Goal: Task Accomplishment & Management: Manage account settings

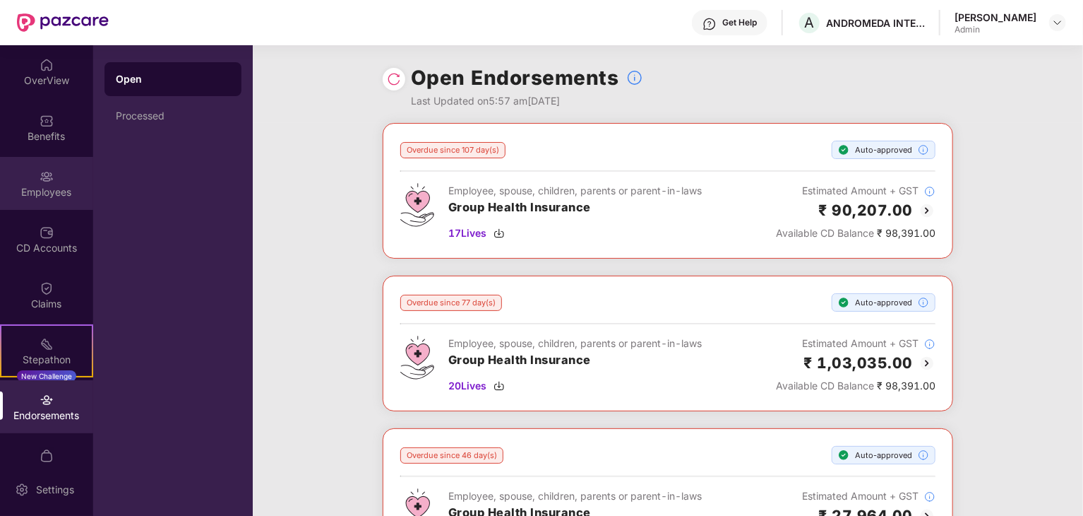
click at [49, 185] on div "Employees" at bounding box center [46, 192] width 93 height 14
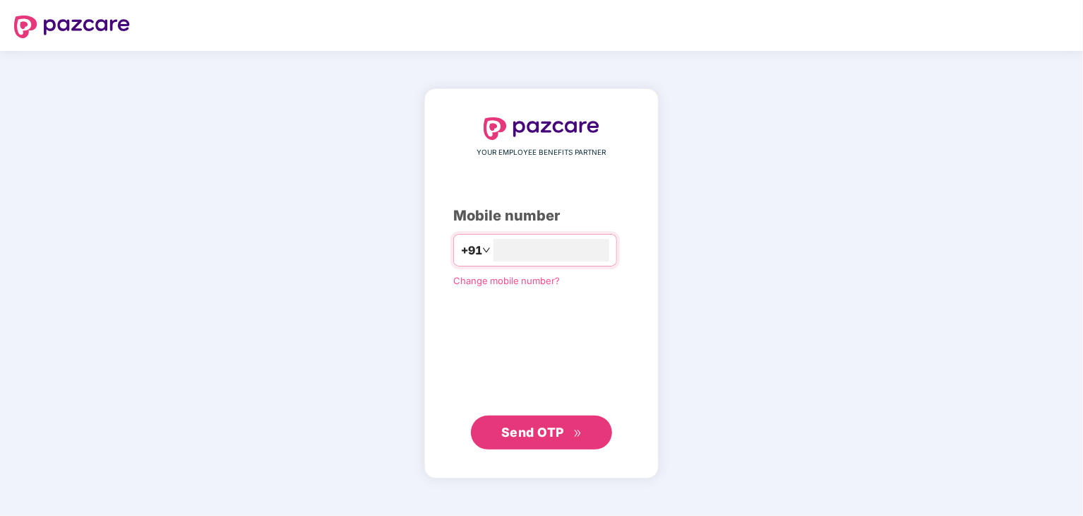
type input "**********"
click at [574, 435] on icon "double-right" at bounding box center [578, 433] width 9 height 9
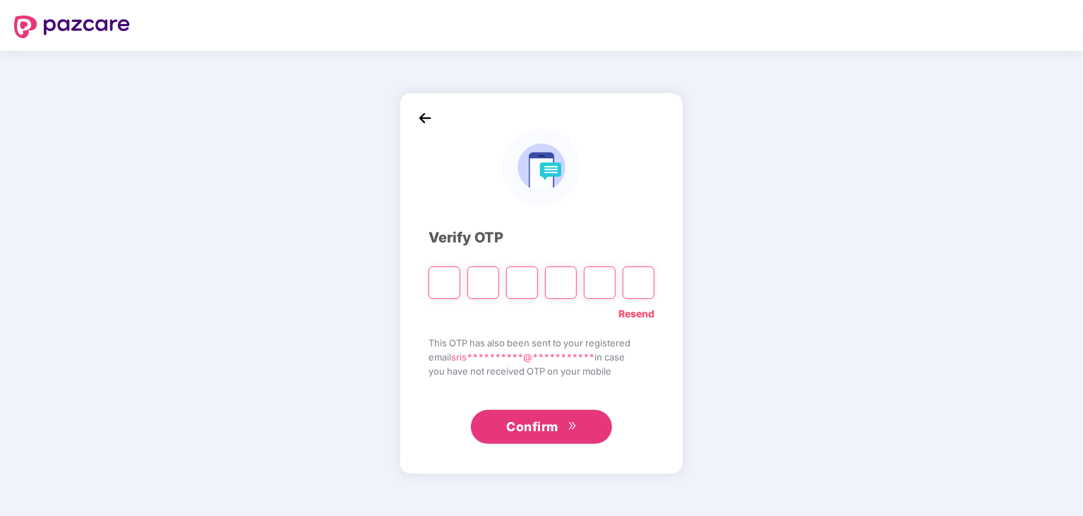
type input "*"
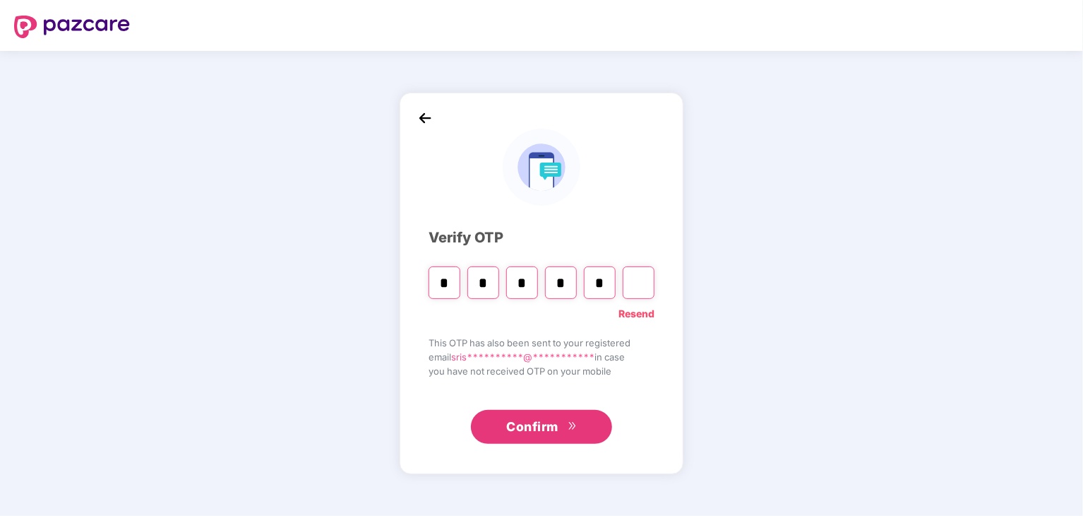
type input "*"
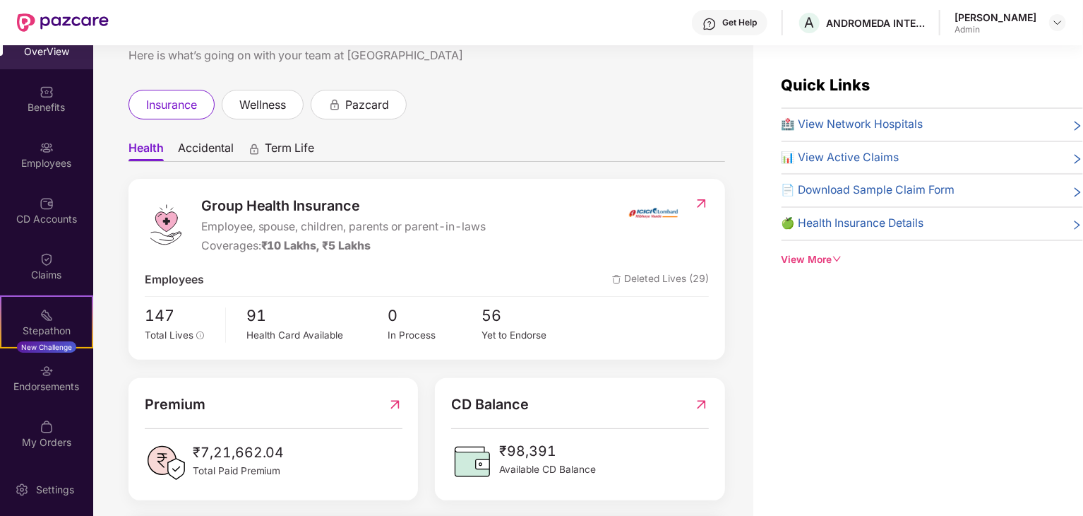
scroll to position [71, 0]
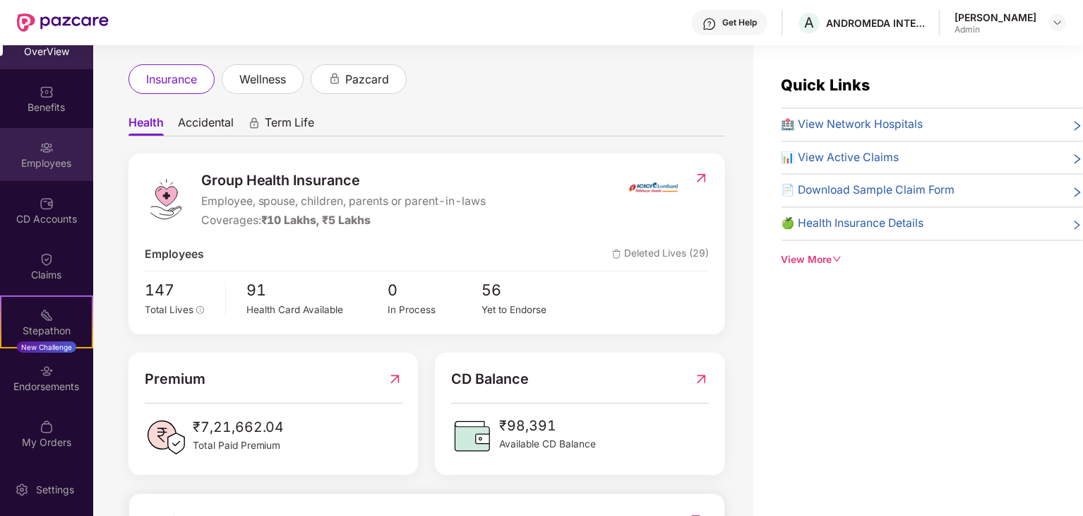
click at [42, 172] on div "Employees" at bounding box center [46, 154] width 93 height 53
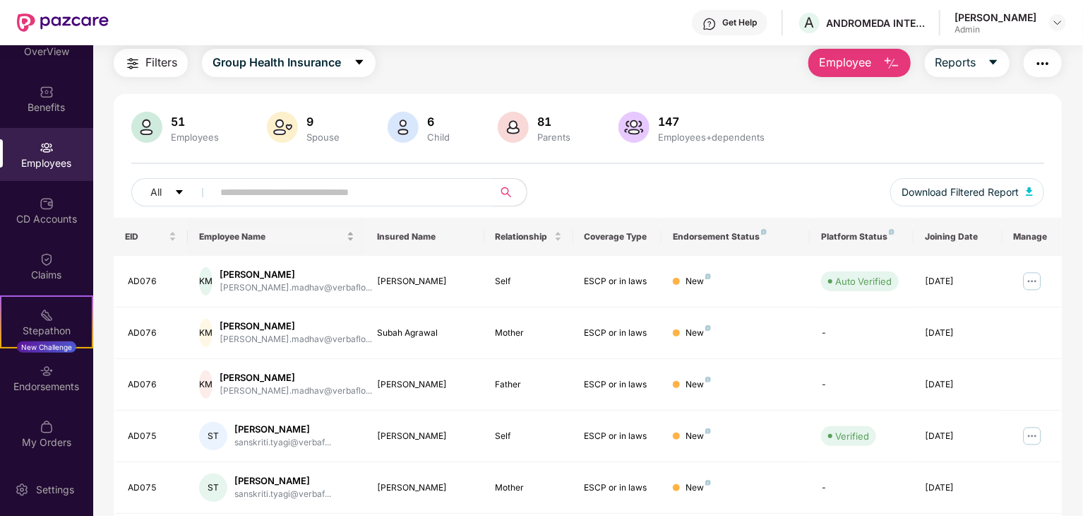
scroll to position [71, 0]
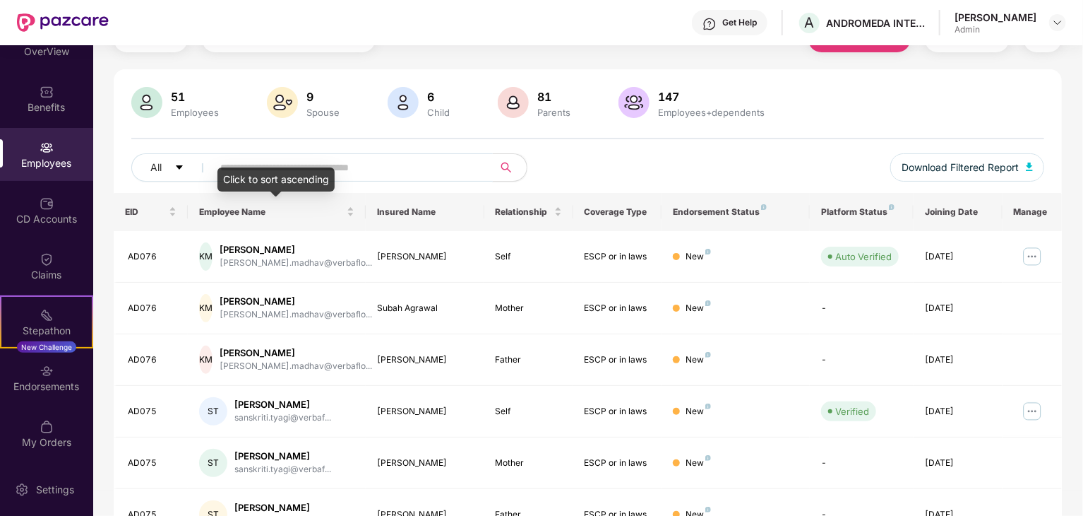
click at [257, 158] on input "text" at bounding box center [347, 167] width 254 height 21
type input "******"
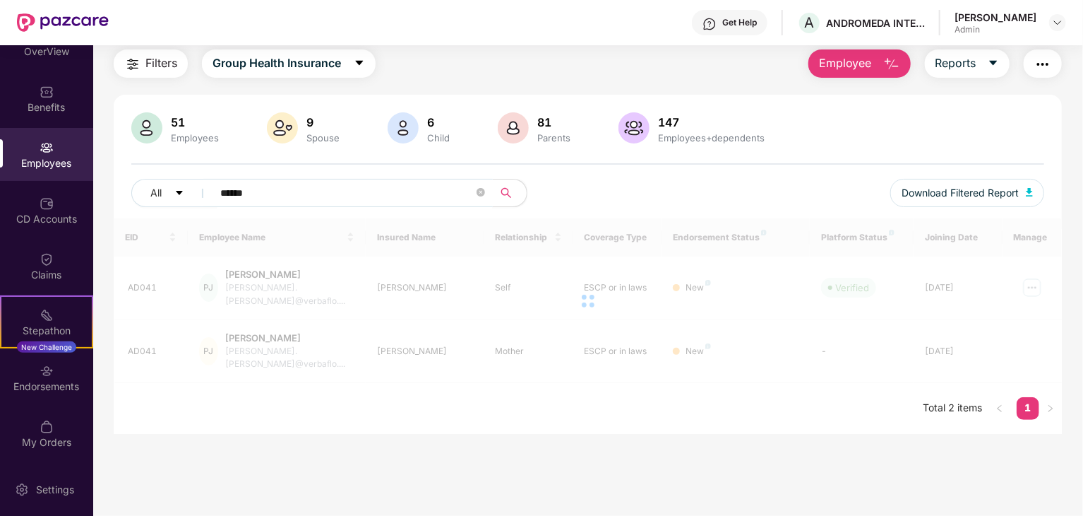
scroll to position [45, 0]
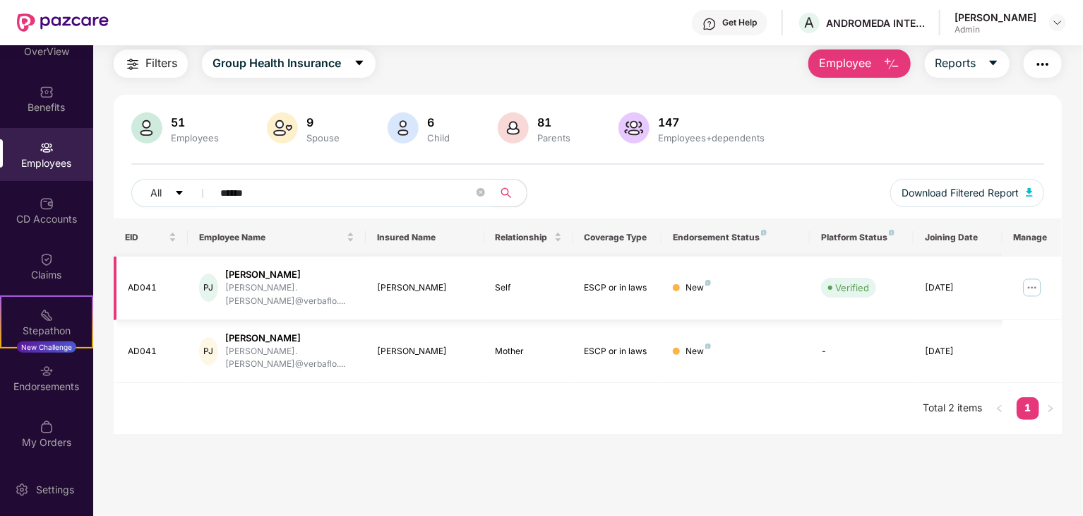
click at [1034, 276] on img at bounding box center [1032, 287] width 23 height 23
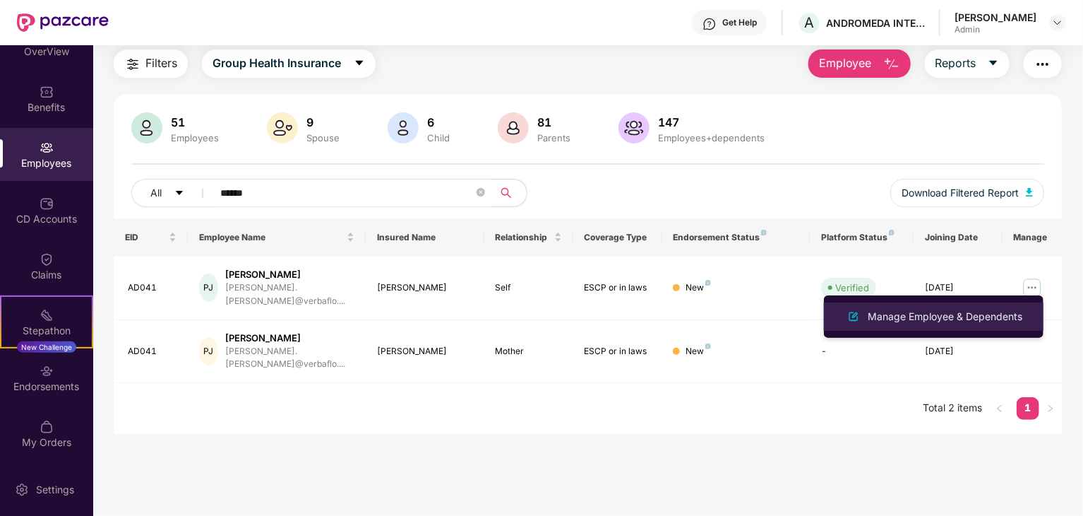
click at [970, 320] on div "Manage Employee & Dependents" at bounding box center [945, 317] width 160 height 16
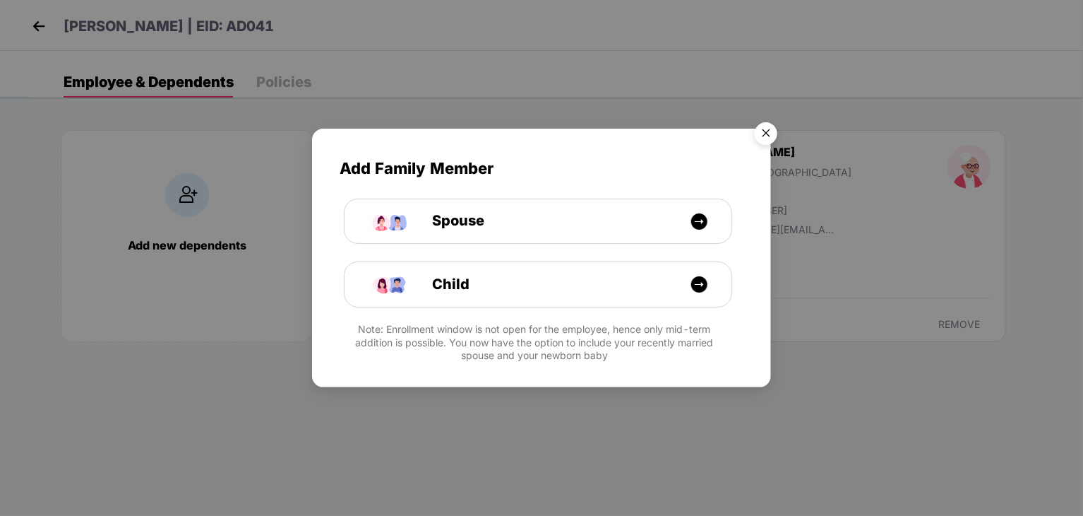
click at [774, 139] on img "Close" at bounding box center [767, 136] width 40 height 40
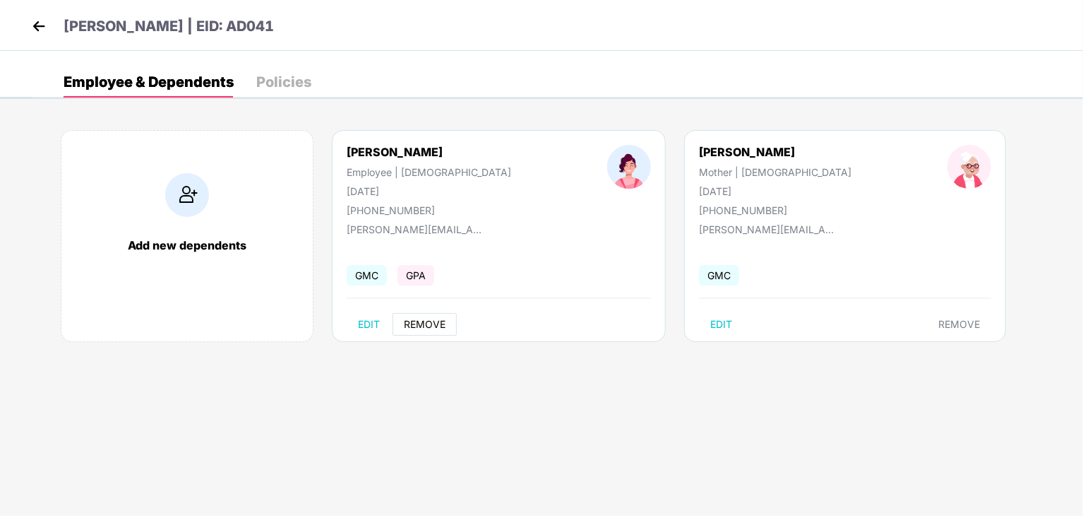
click at [410, 331] on button "REMOVE" at bounding box center [425, 324] width 64 height 23
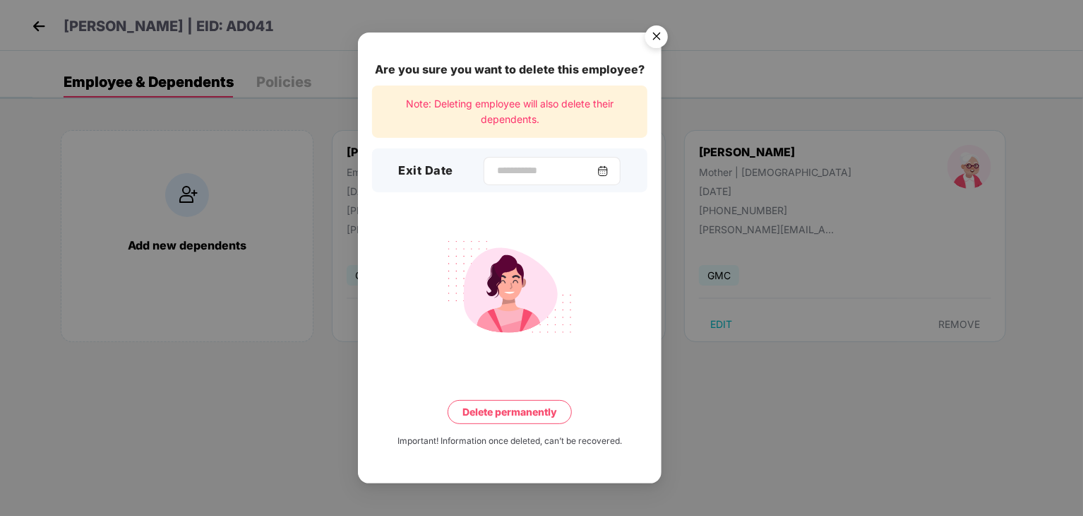
click at [487, 180] on div at bounding box center [552, 171] width 137 height 28
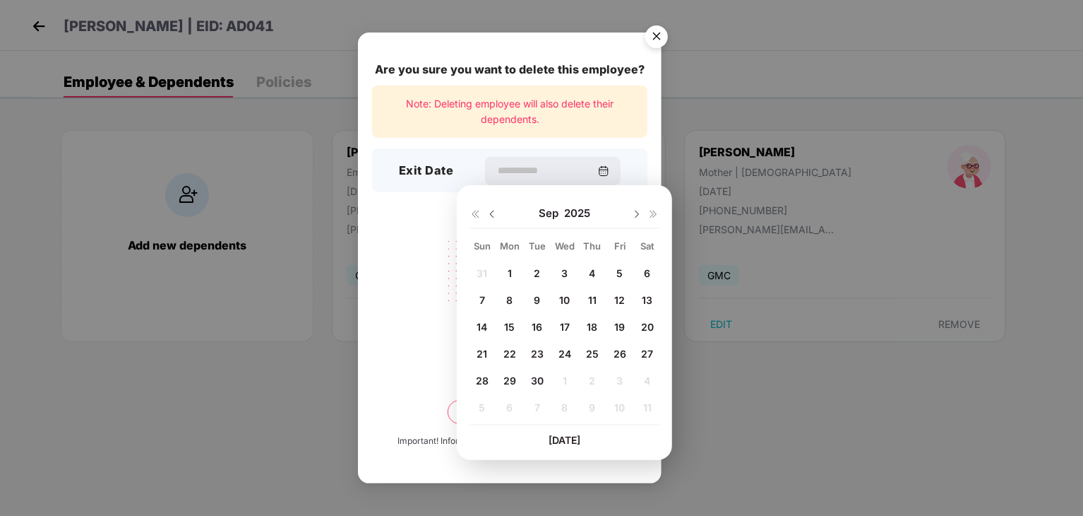
click at [546, 376] on div "30" at bounding box center [537, 380] width 21 height 21
type input "**********"
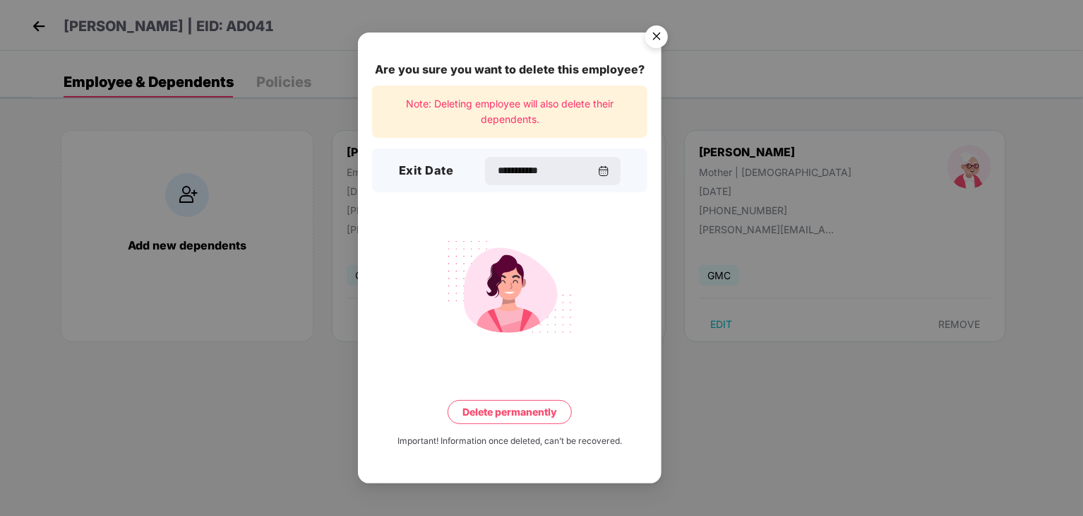
click at [488, 410] on button "Delete permanently" at bounding box center [510, 412] width 124 height 24
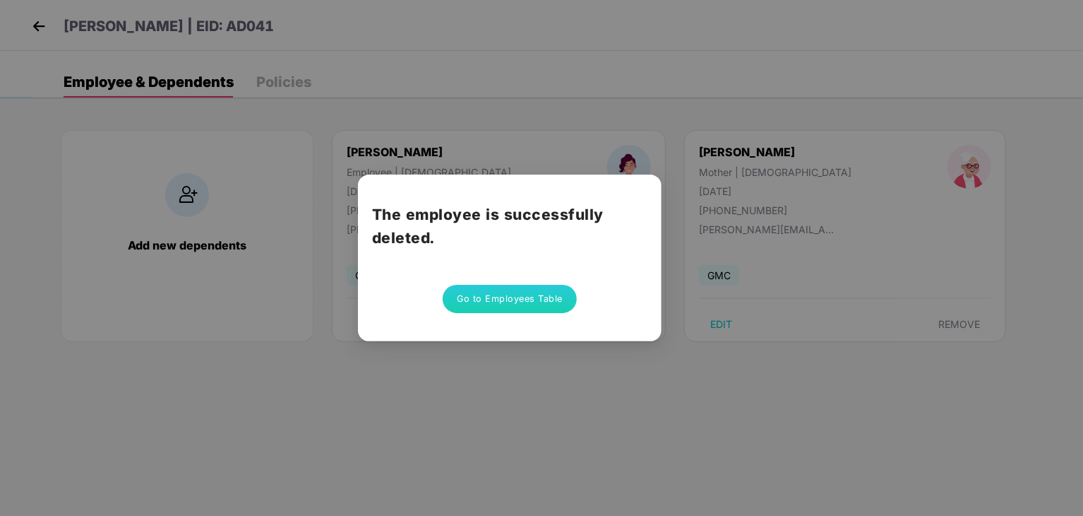
click at [543, 388] on div "The employee is successfully deleted. Go to Employees Table" at bounding box center [541, 258] width 1083 height 516
click at [482, 304] on button "Go to Employees Table" at bounding box center [510, 299] width 134 height 28
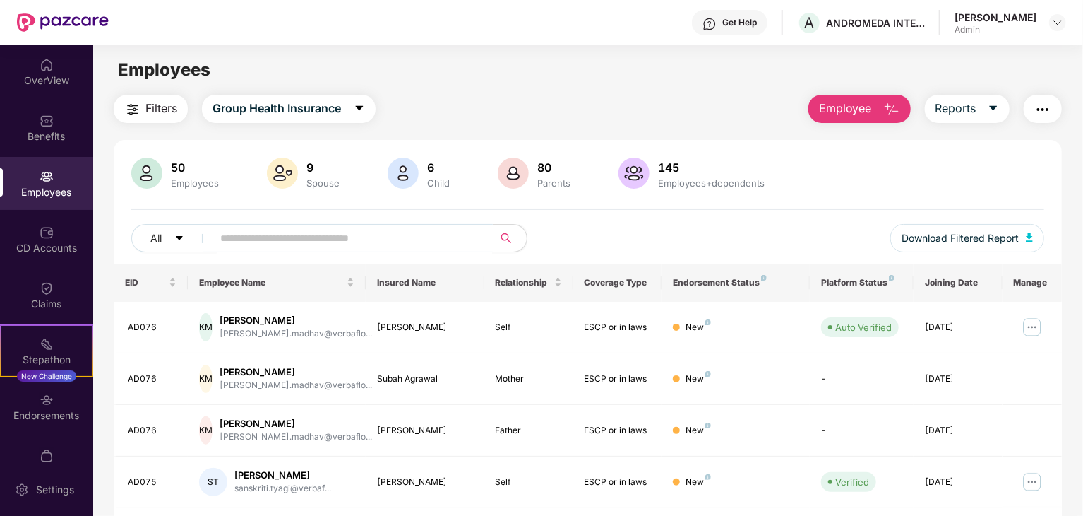
click at [231, 237] on input "text" at bounding box center [347, 237] width 254 height 21
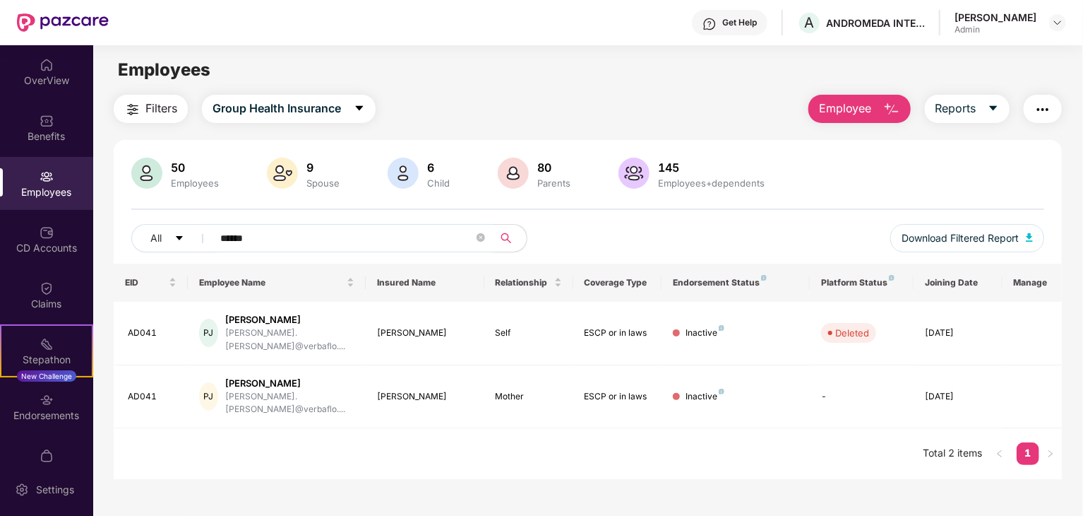
click at [249, 232] on input "******" at bounding box center [347, 237] width 254 height 21
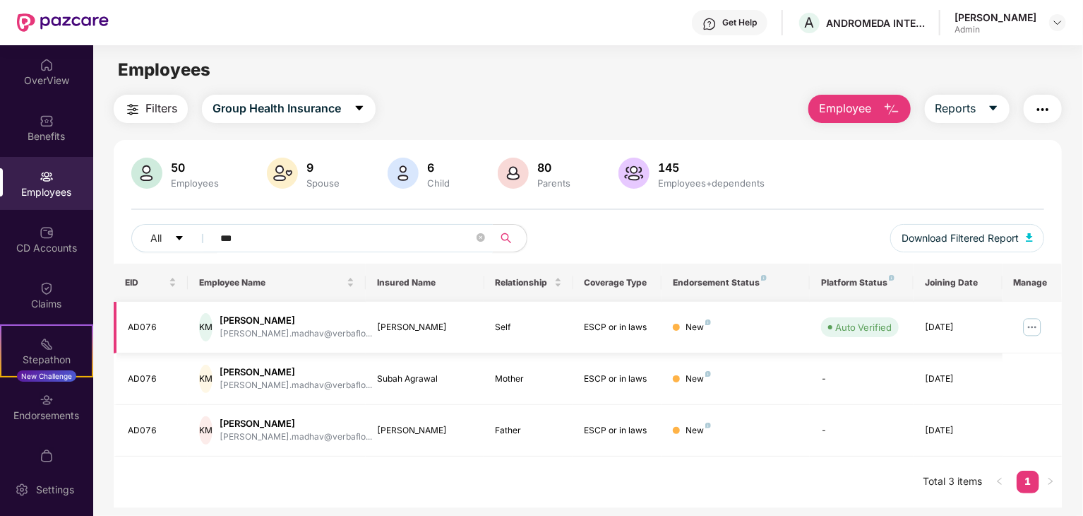
type input "***"
click at [1038, 319] on img at bounding box center [1032, 327] width 23 height 23
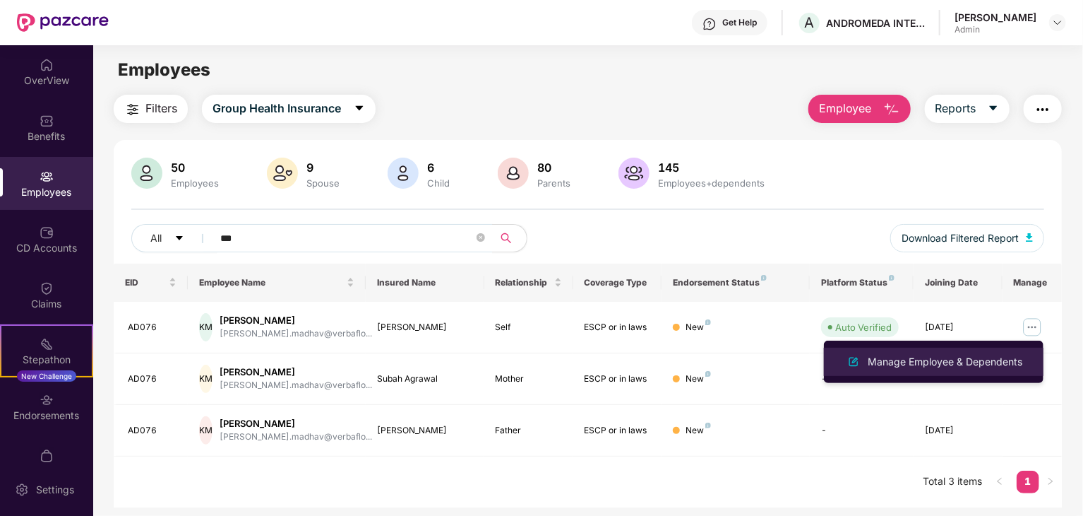
click at [962, 359] on div "Manage Employee & Dependents" at bounding box center [945, 362] width 160 height 16
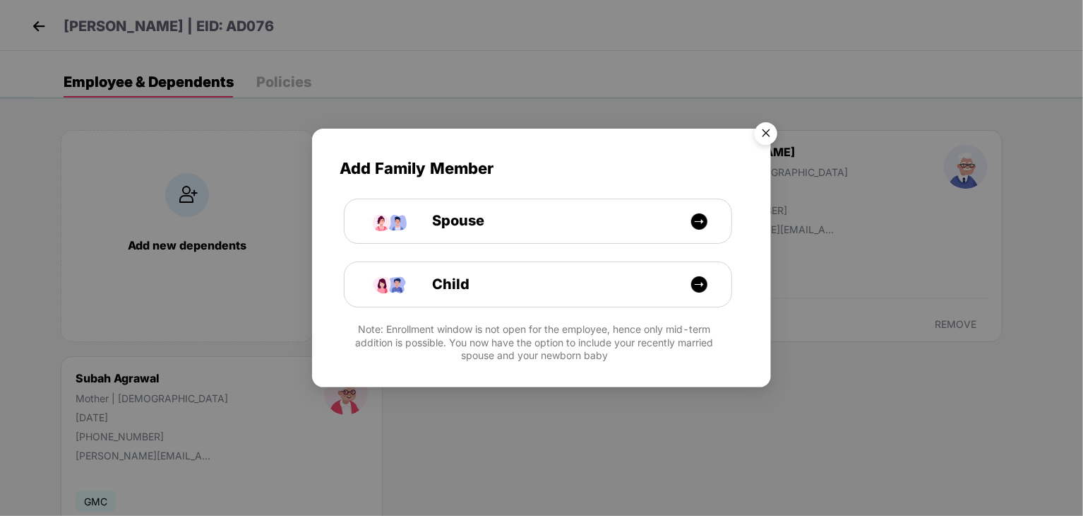
click at [766, 126] on img "Close" at bounding box center [767, 136] width 40 height 40
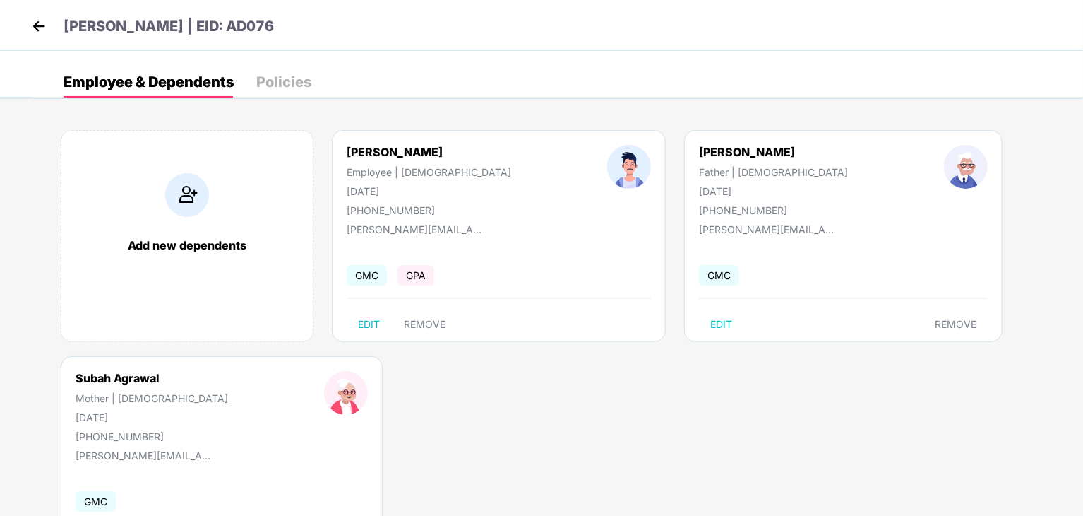
click at [424, 156] on div "Keshav Madhav" at bounding box center [429, 152] width 165 height 14
click at [44, 26] on img at bounding box center [38, 26] width 21 height 21
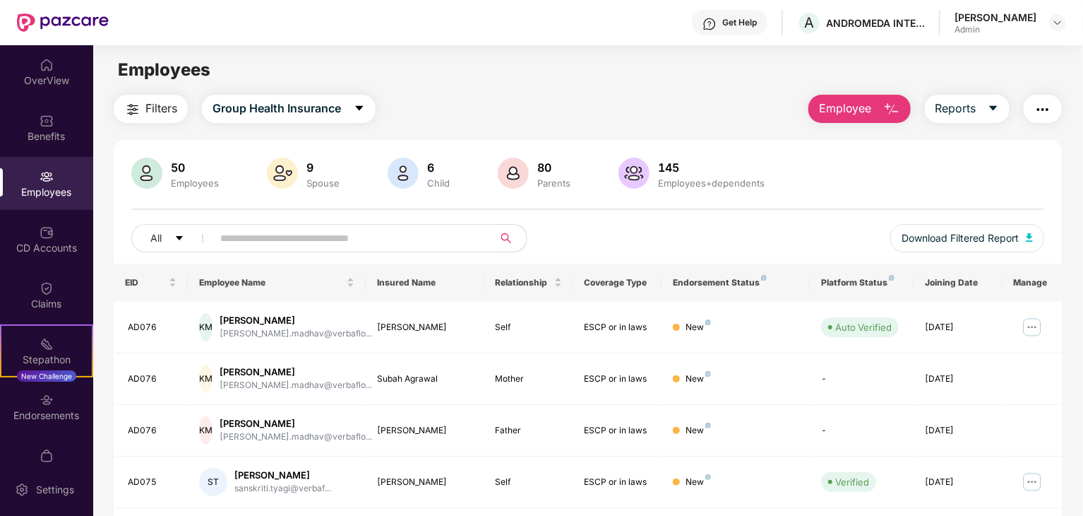
click at [315, 235] on input "text" at bounding box center [347, 237] width 254 height 21
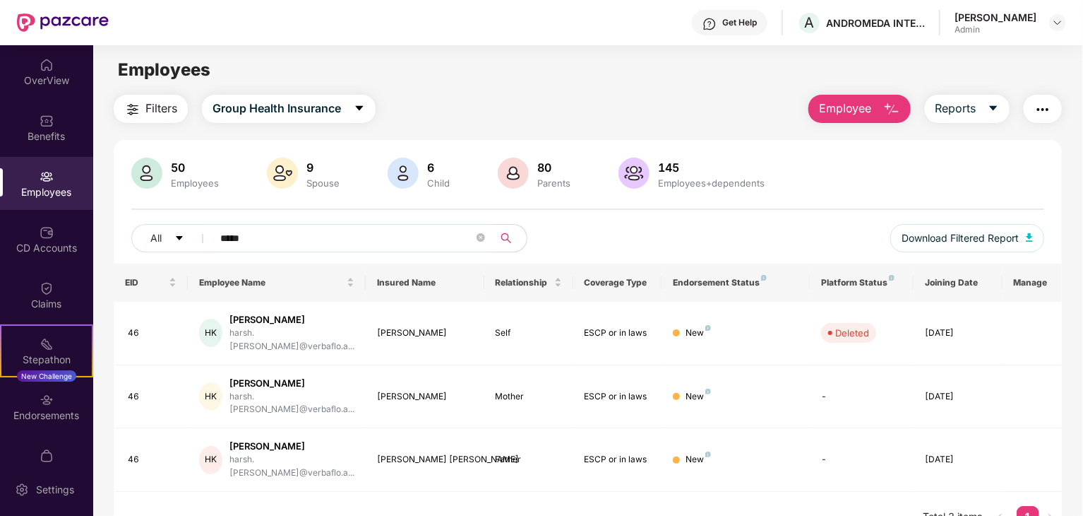
type input "*****"
